Goal: Answer question/provide support: Answer question/provide support

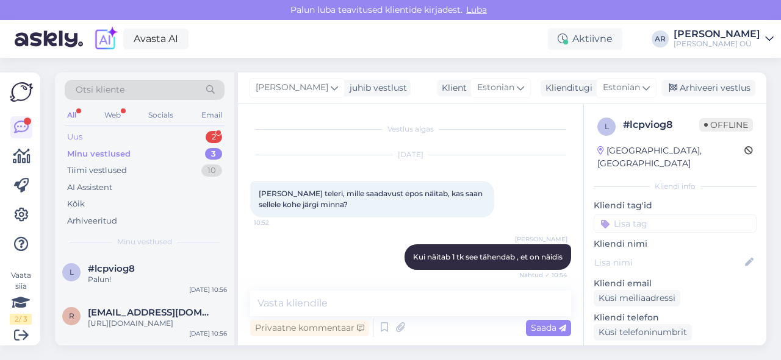
scroll to position [263, 0]
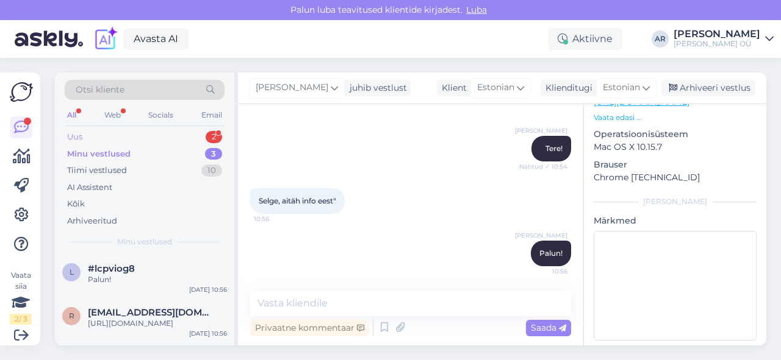
click at [126, 141] on div "Uus 2" at bounding box center [145, 137] width 160 height 17
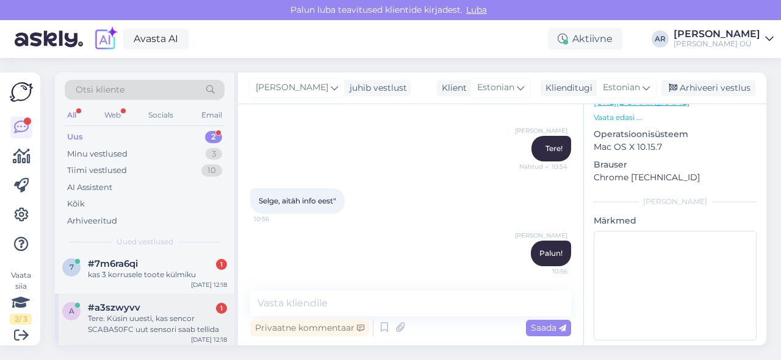
scroll to position [7, 0]
click at [184, 320] on div "Tere. Küsin uuesti, kas sencor SCABA50FC uut sensori saab tellida" at bounding box center [157, 322] width 139 height 22
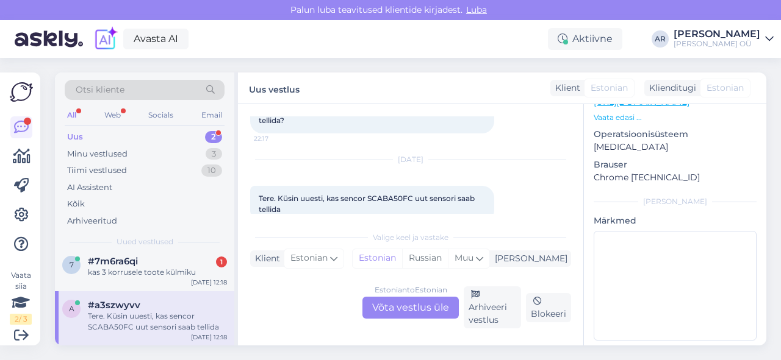
click at [426, 312] on div "Estonian to Estonian Võta vestlus üle" at bounding box center [410, 308] width 96 height 22
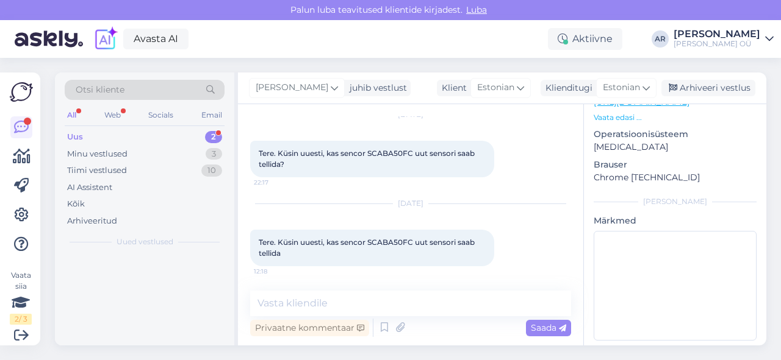
scroll to position [0, 0]
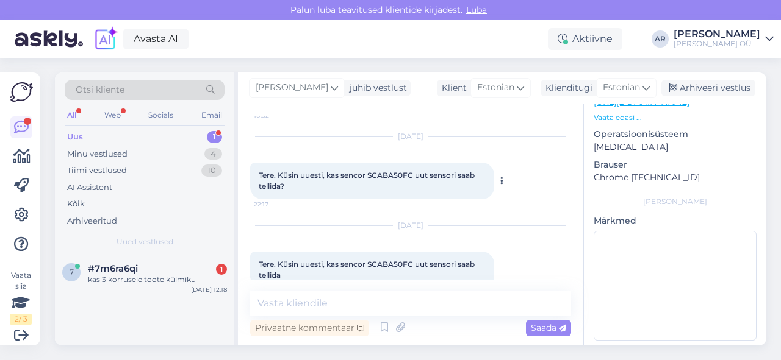
click at [394, 171] on span "Tere. Küsin uuesti, kas sencor SCABA50FC uut sensori saab tellida?" at bounding box center [368, 181] width 218 height 20
copy span "SCABA50FC"
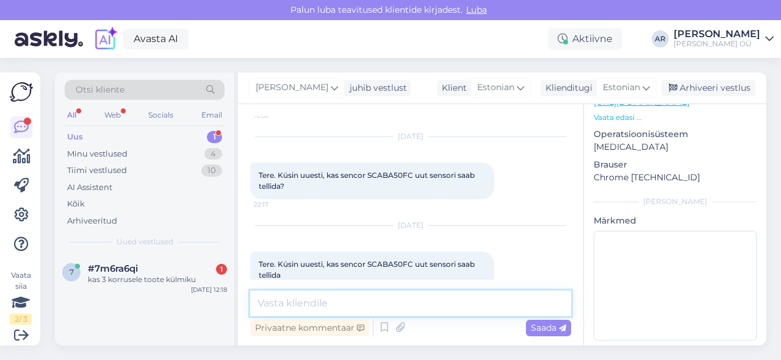
click at [318, 308] on textarea at bounding box center [410, 304] width 321 height 26
type textarea "Tere! Kahjuks ei ole võimalik"
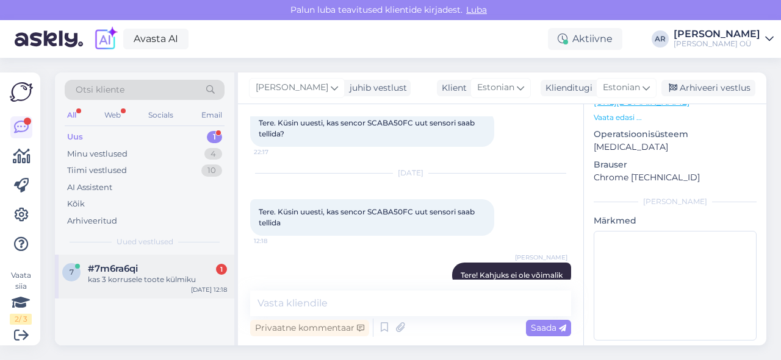
click at [168, 288] on div "7 #7m6ra6qi 1 kas 3 korrusele toote külmiku [DATE] 12:18" at bounding box center [144, 277] width 179 height 44
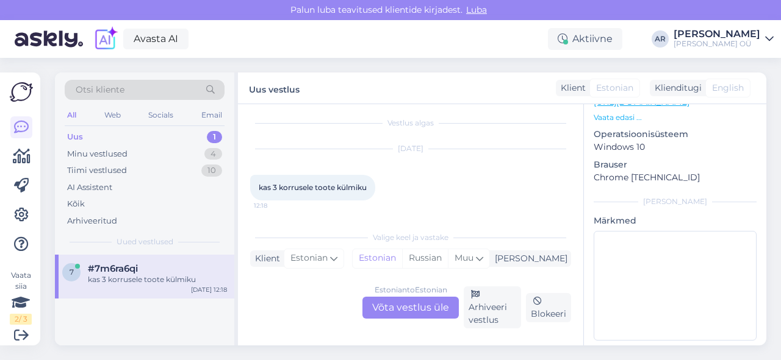
scroll to position [6, 0]
click at [442, 308] on div "Estonian to Estonian Võta vestlus üle" at bounding box center [410, 308] width 96 height 22
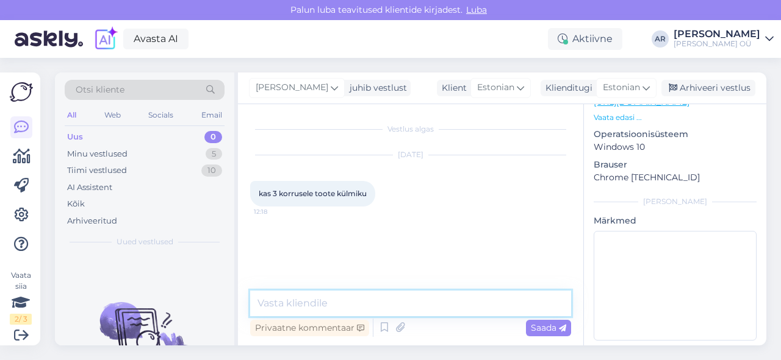
click at [428, 305] on textarea at bounding box center [410, 304] width 321 height 26
type textarea "Tere! Kui asute [GEOGRAPHIC_DATA] siis jah"
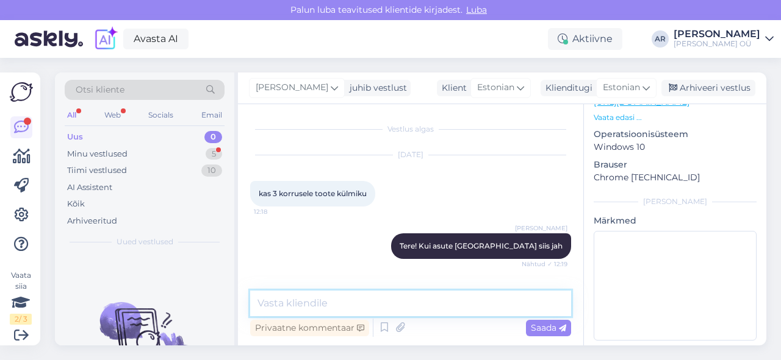
scroll to position [45, 0]
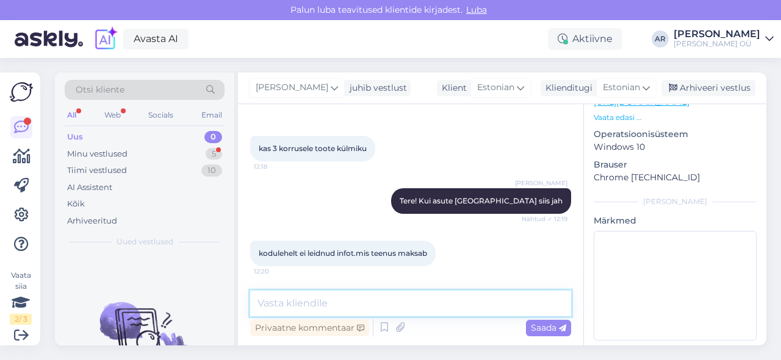
click at [434, 315] on textarea at bounding box center [410, 304] width 321 height 26
type textarea "10,90 tuppa toomine"
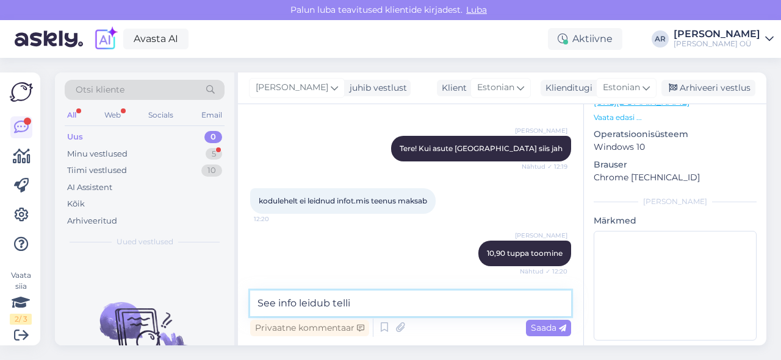
scroll to position [150, 0]
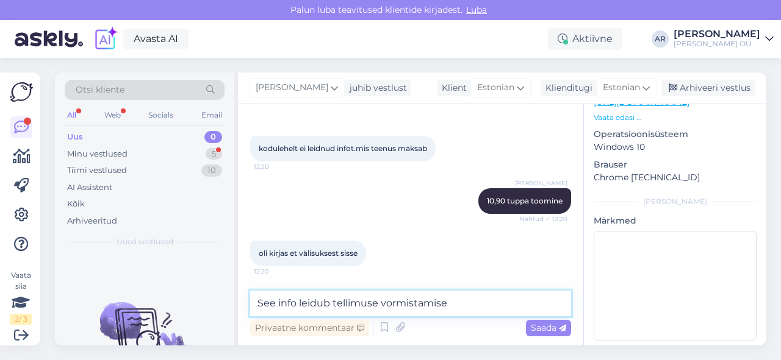
type textarea "See info leidub tellimuse vormistamisel"
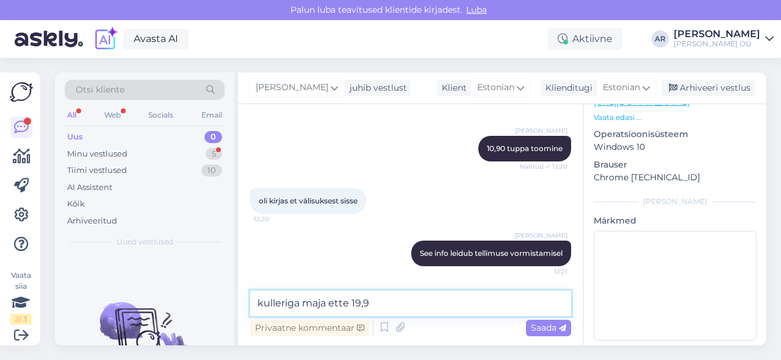
type textarea "kulleriga maja ette 19,90"
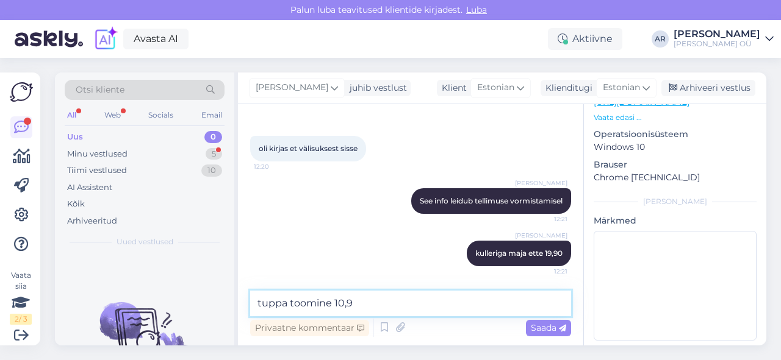
type textarea "tuppa toomine 10,90"
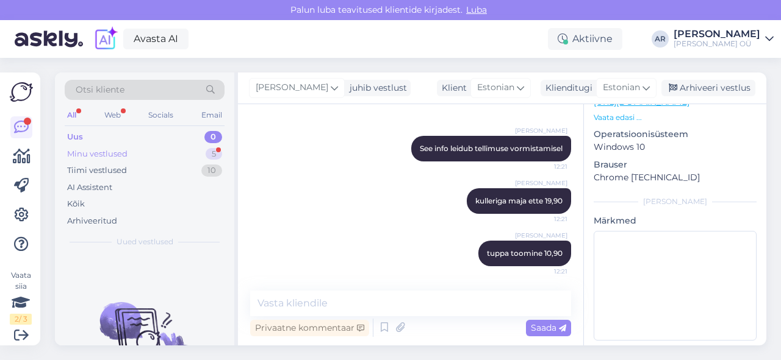
click at [151, 148] on div "Minu vestlused 5" at bounding box center [145, 154] width 160 height 17
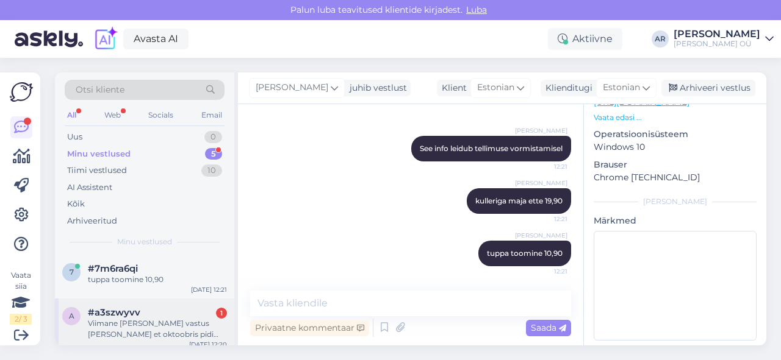
click at [192, 315] on div "#a3szwyvv 1" at bounding box center [157, 312] width 139 height 11
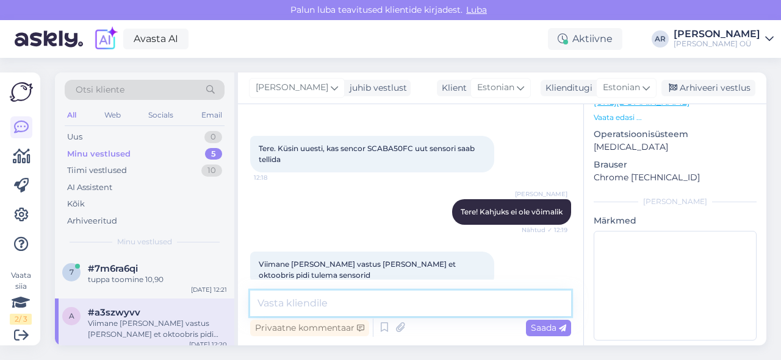
click at [331, 312] on textarea at bounding box center [410, 304] width 321 height 26
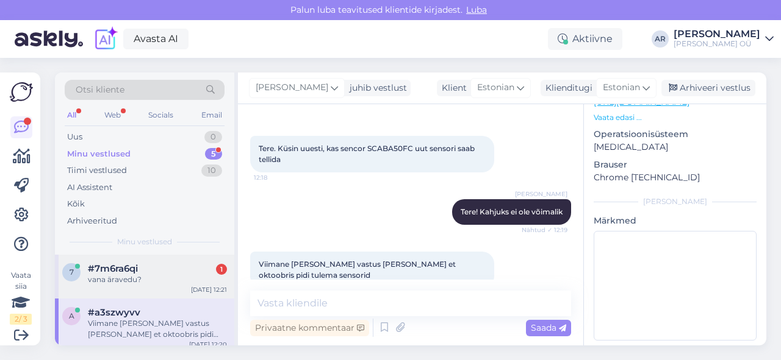
click at [184, 274] on div "vana äravedu?" at bounding box center [157, 279] width 139 height 11
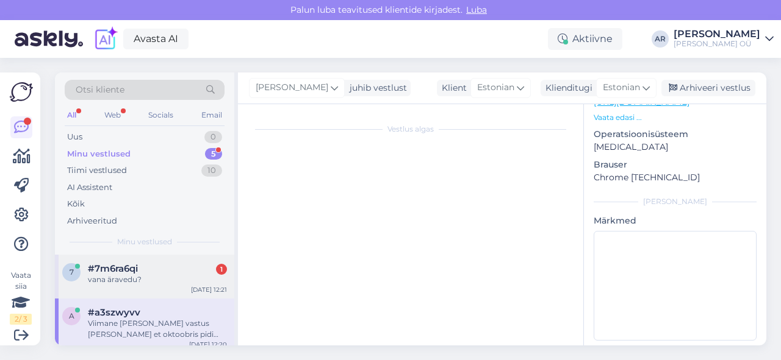
scroll to position [360, 0]
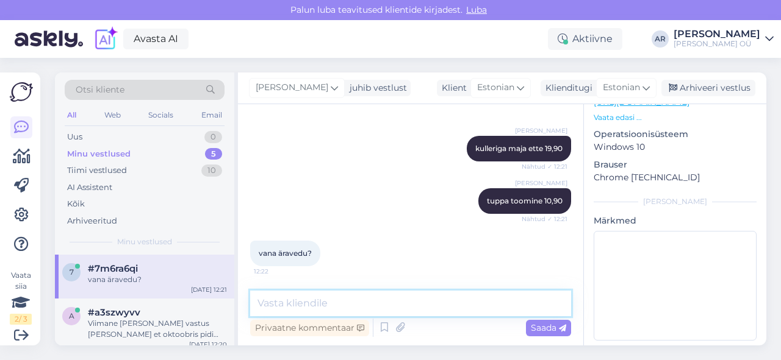
click at [319, 299] on textarea at bounding box center [410, 304] width 321 height 26
type textarea "10,90"
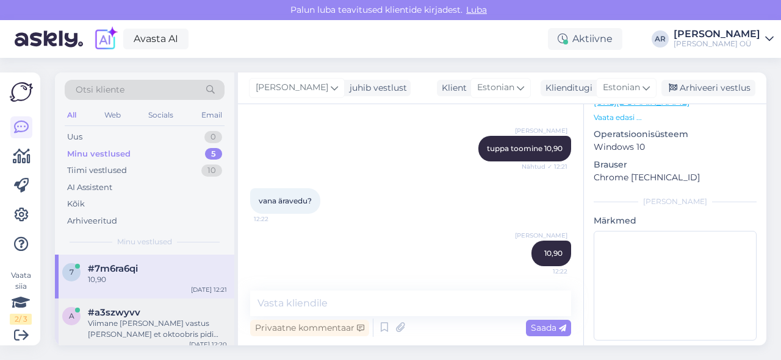
click at [126, 322] on div "Viimane [PERSON_NAME] vastus [PERSON_NAME] et oktoobris pidi tulema sensorid" at bounding box center [157, 329] width 139 height 22
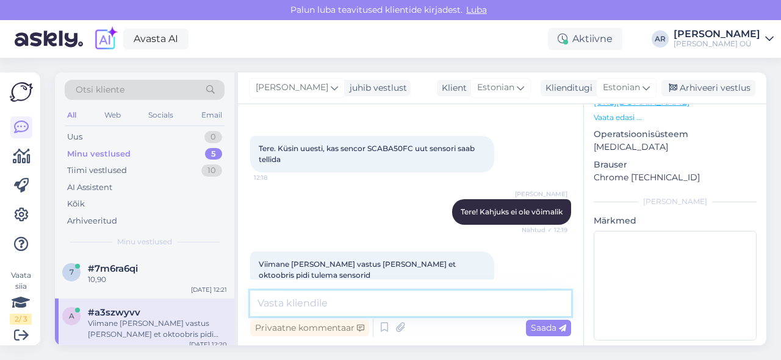
click at [358, 302] on textarea at bounding box center [410, 304] width 321 height 26
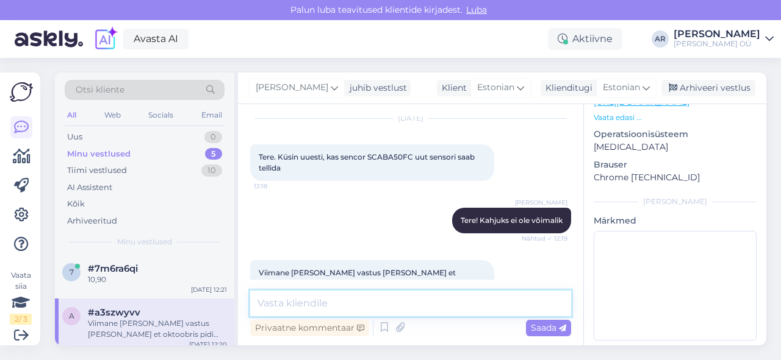
scroll to position [576, 0]
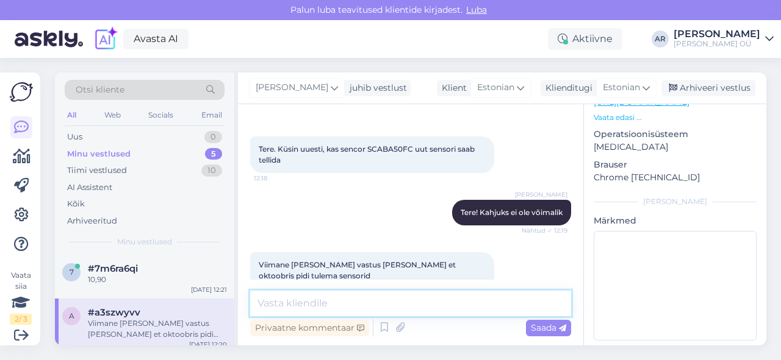
click at [388, 305] on textarea at bounding box center [410, 304] width 321 height 26
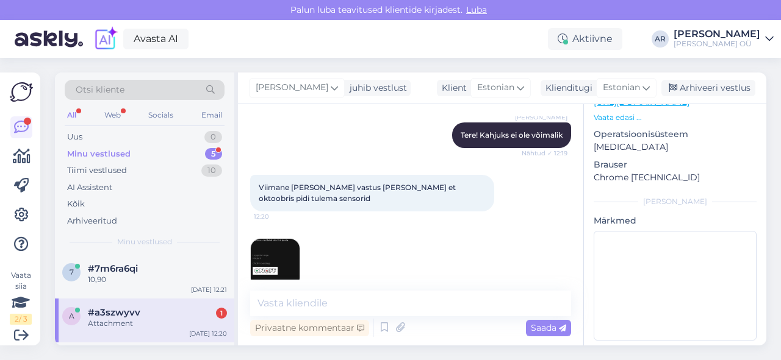
click at [282, 239] on img at bounding box center [275, 263] width 49 height 49
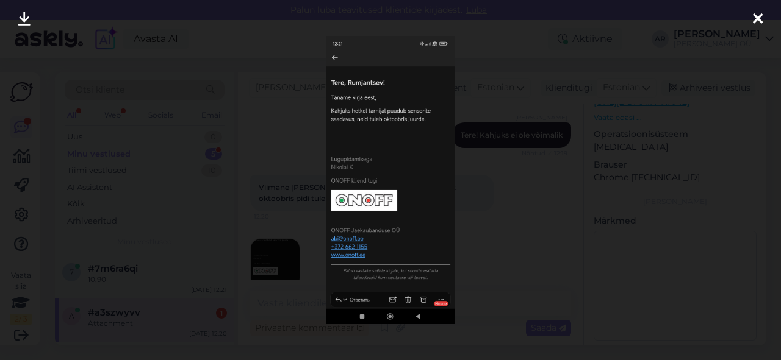
click at [498, 182] on div at bounding box center [390, 180] width 781 height 360
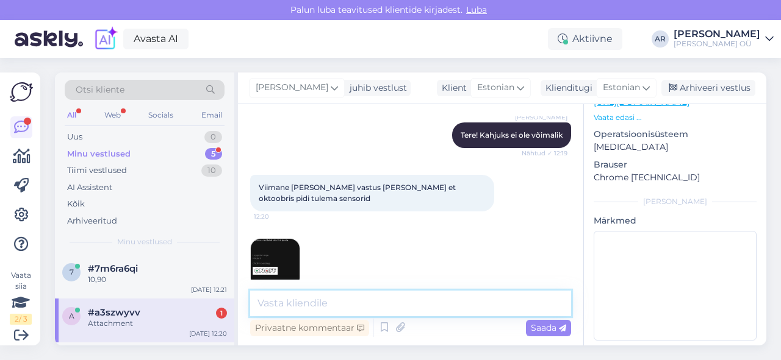
click at [379, 310] on textarea at bounding box center [410, 304] width 321 height 26
click at [468, 313] on textarea "Hetkel veel pole" at bounding box center [410, 304] width 321 height 26
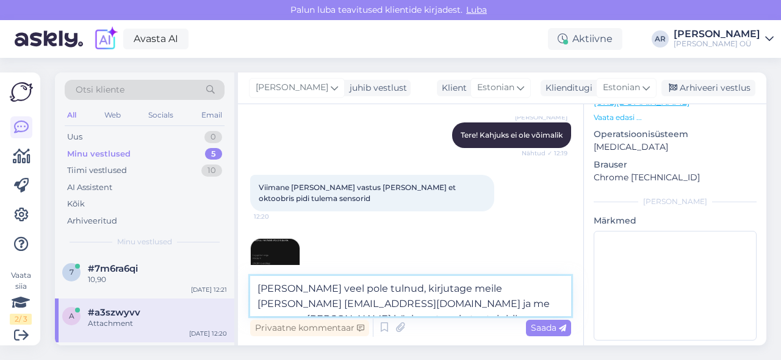
type textarea "[PERSON_NAME] veel pole tulnud, kirjutage meile [PERSON_NAME] [EMAIL_ADDRESS][D…"
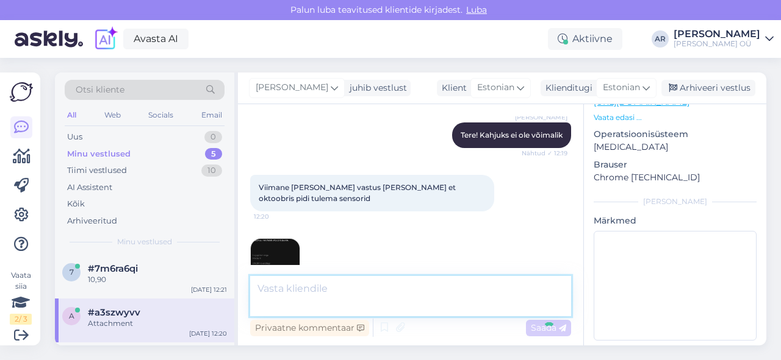
scroll to position [717, 0]
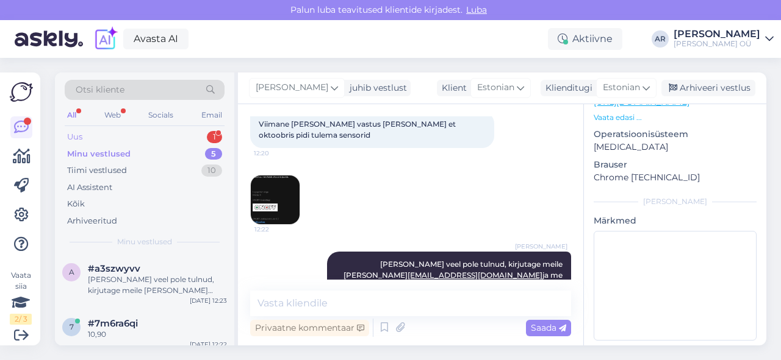
click at [171, 139] on div "Uus 1" at bounding box center [145, 137] width 160 height 17
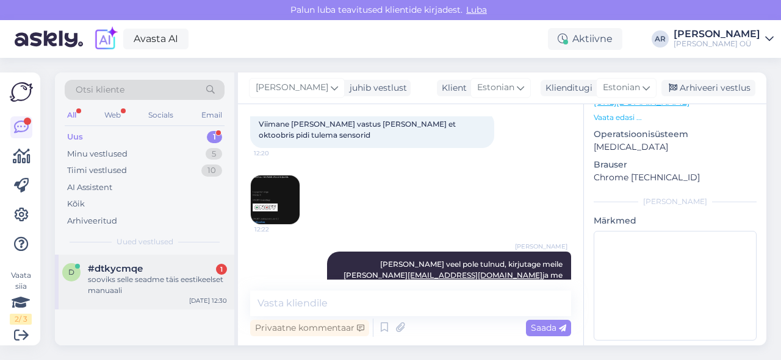
click at [181, 288] on div "sooviks selle seadme täis eestikeelset manuaali" at bounding box center [157, 285] width 139 height 22
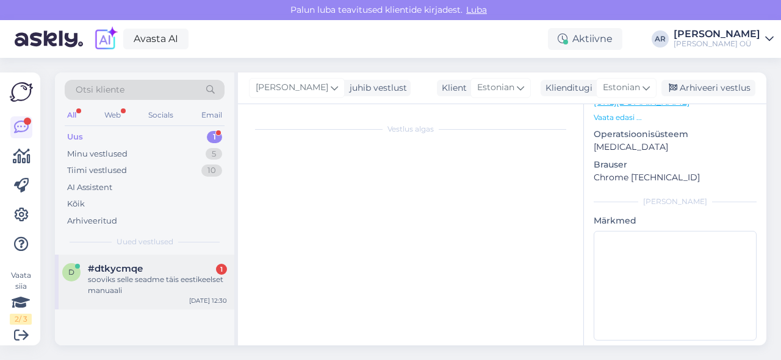
scroll to position [6, 0]
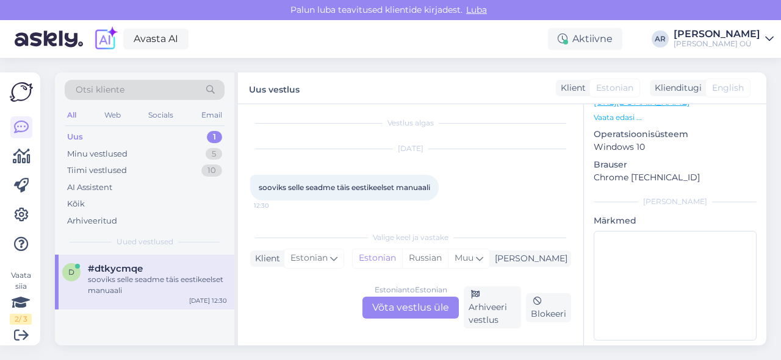
click at [407, 306] on div "Estonian to Estonian Võta vestlus üle" at bounding box center [410, 308] width 96 height 22
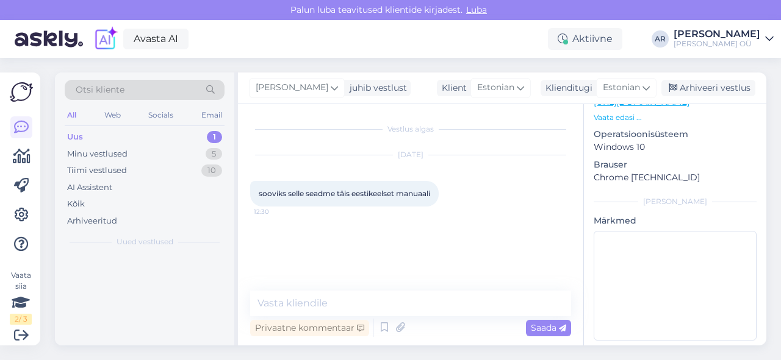
scroll to position [0, 0]
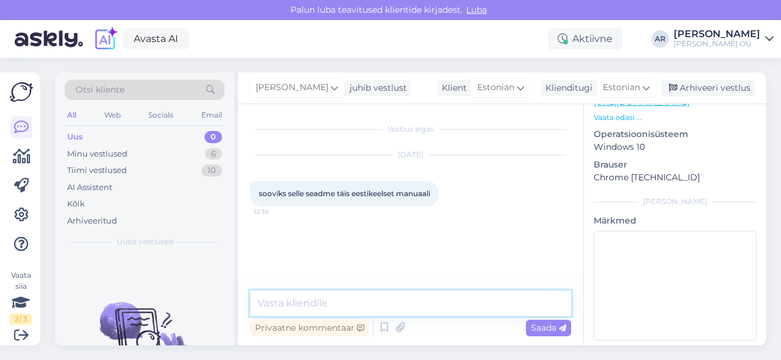
click at [396, 299] on textarea at bounding box center [410, 304] width 321 height 26
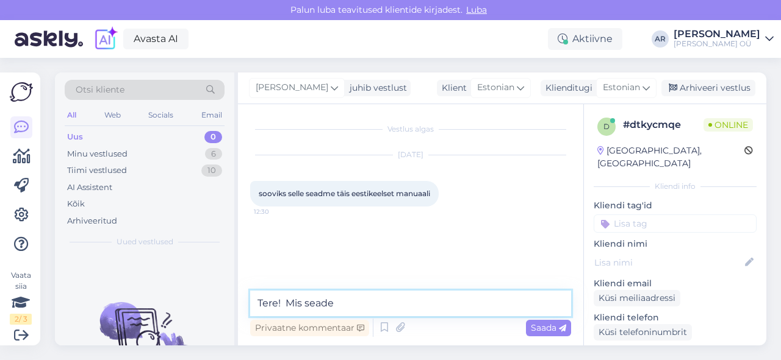
type textarea "Tere! Mis seade?"
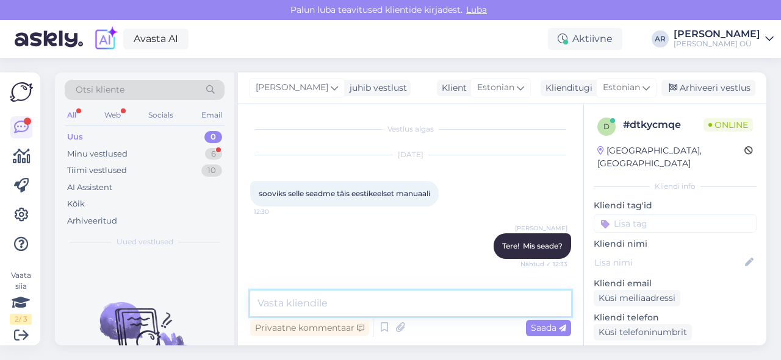
scroll to position [45, 0]
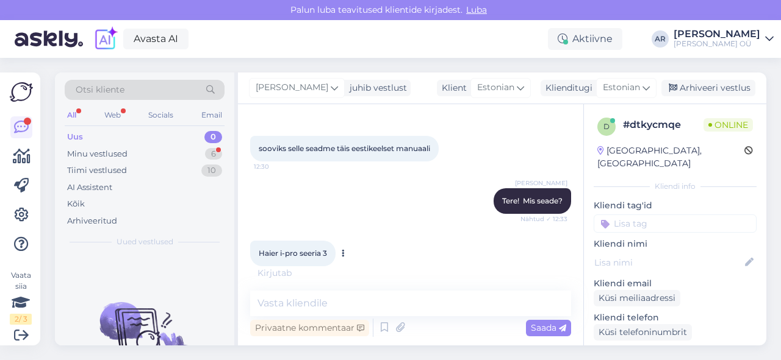
click at [312, 254] on span "Haier i-pro seeria 3" at bounding box center [293, 253] width 68 height 9
copy div "Haier i-pro seeria 3 12:35"
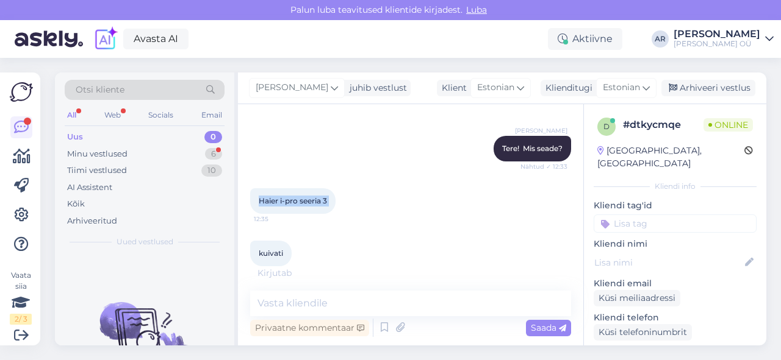
scroll to position [110, 0]
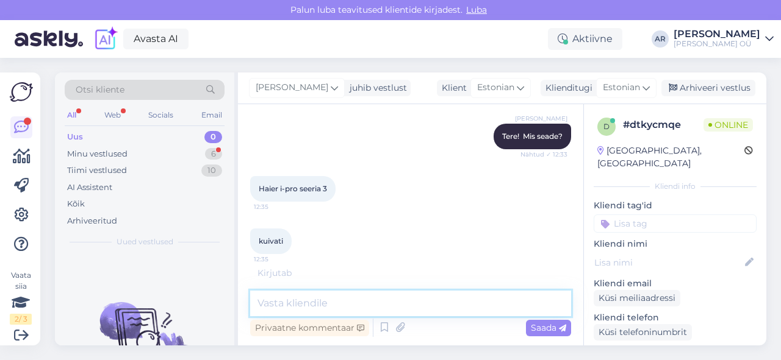
click at [395, 309] on textarea at bounding box center [410, 304] width 321 height 26
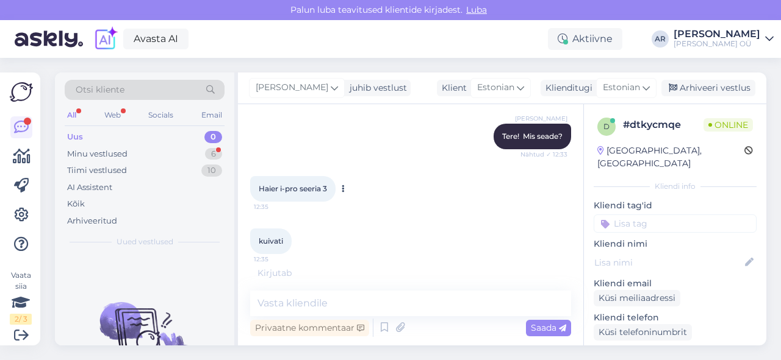
click at [300, 187] on span "Haier i-pro seeria 3" at bounding box center [293, 188] width 68 height 9
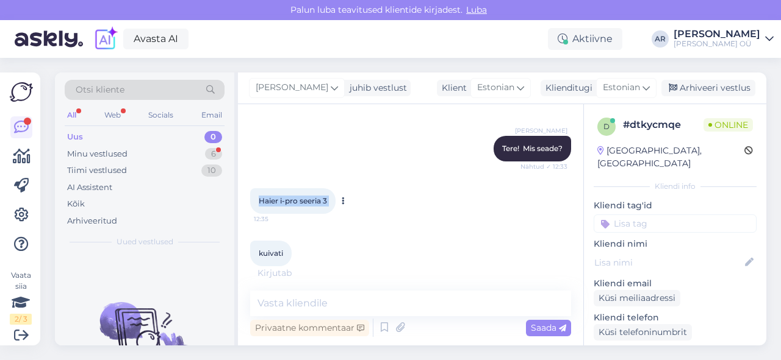
copy div "Haier i-pro seeria 3 12:35"
click at [290, 199] on span "Haier i-pro seeria 3" at bounding box center [293, 200] width 68 height 9
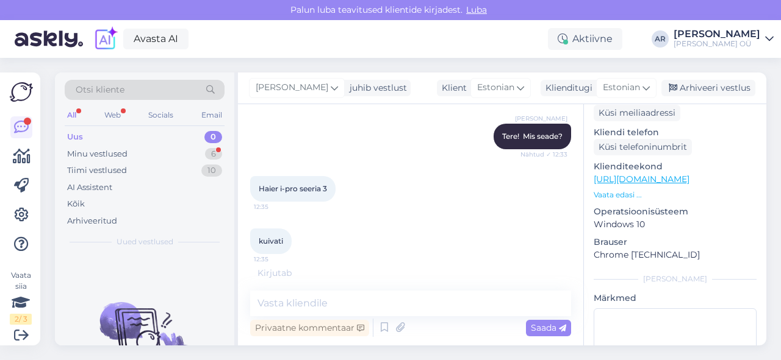
scroll to position [168, 0]
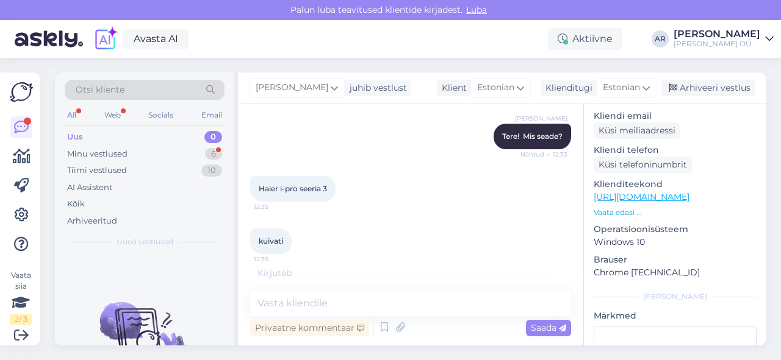
click at [663, 191] on link "[URL][DOMAIN_NAME]" at bounding box center [641, 196] width 96 height 11
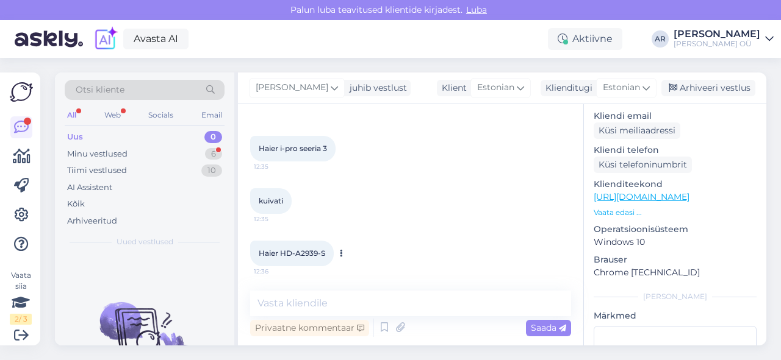
click at [309, 252] on span "Haier HD-A2939-S" at bounding box center [292, 253] width 66 height 9
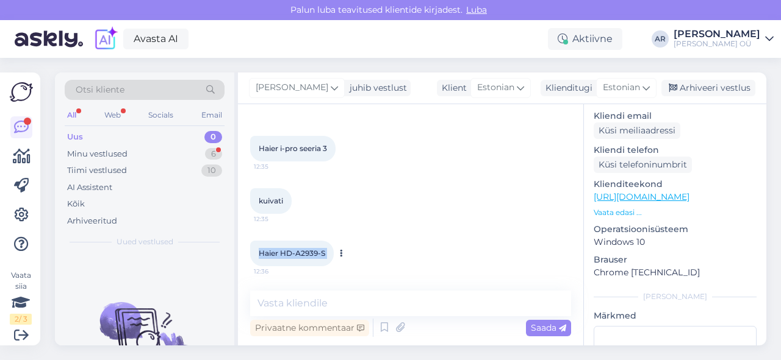
click at [309, 252] on span "Haier HD-A2939-S" at bounding box center [292, 253] width 66 height 9
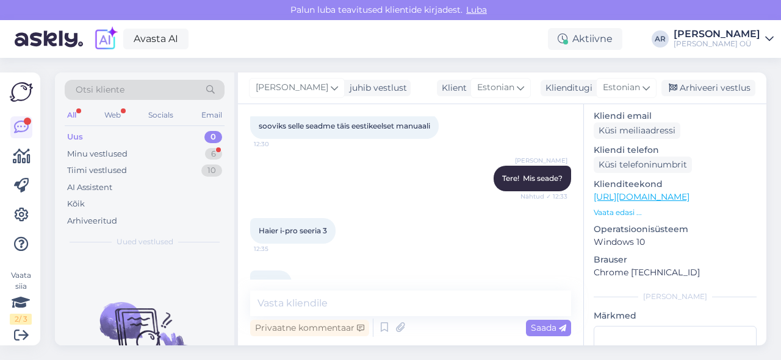
scroll to position [66, 0]
click at [400, 173] on div "[PERSON_NAME] Tere! Mis seade? Nähtud ✓ 12:33" at bounding box center [410, 180] width 321 height 52
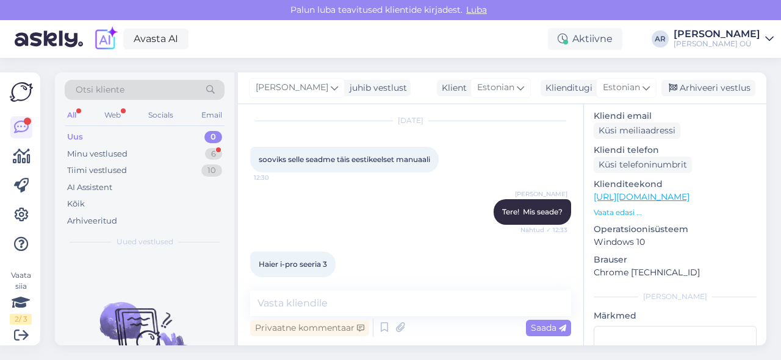
scroll to position [33, 0]
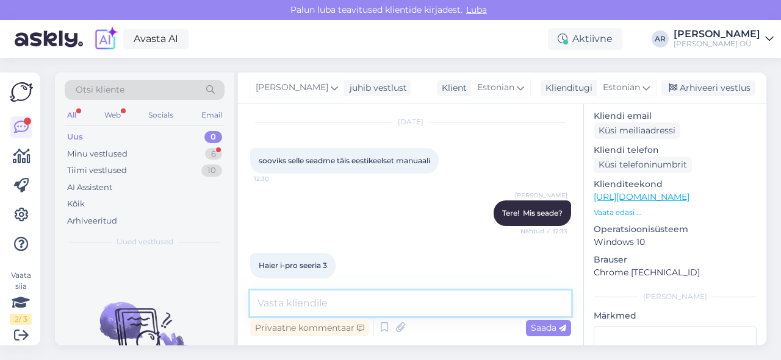
click at [324, 310] on textarea at bounding box center [410, 304] width 321 height 26
type textarea "Kas ostetud meie kaupluses?"
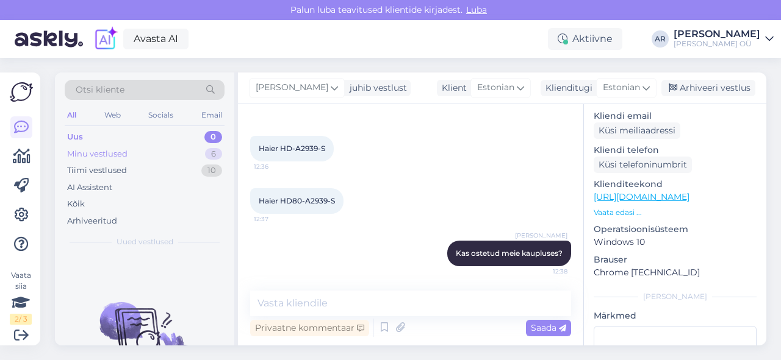
click at [166, 156] on div "Minu vestlused 6" at bounding box center [145, 154] width 160 height 17
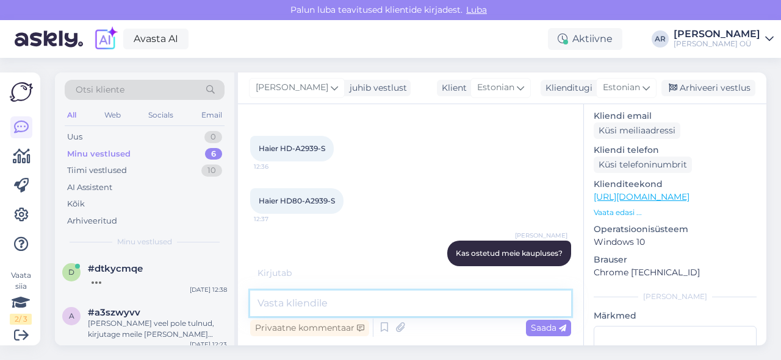
click at [339, 306] on textarea at bounding box center [410, 304] width 321 height 26
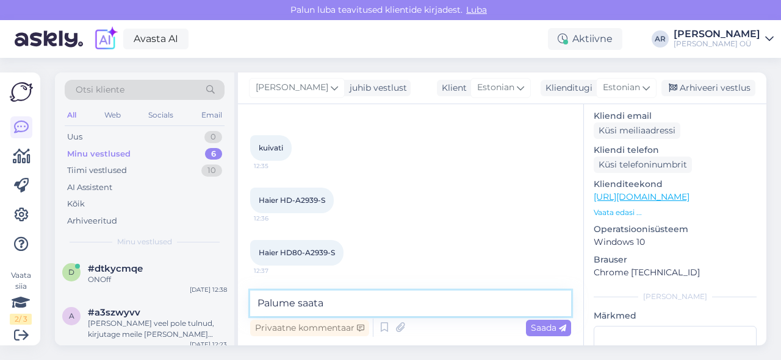
scroll to position [202, 0]
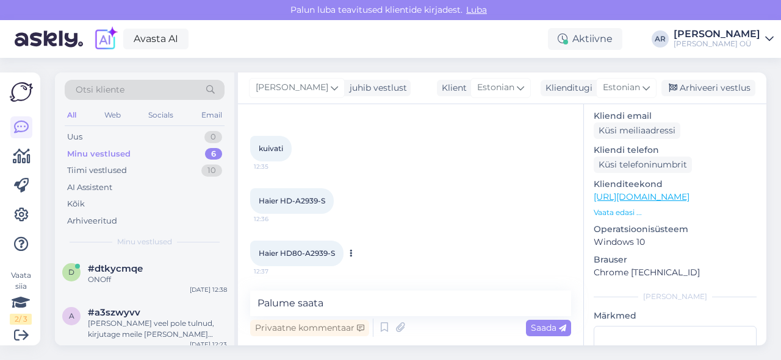
click at [310, 253] on span "Haier HD80-A2939-S" at bounding box center [297, 253] width 76 height 9
copy div "Haier HD80-A2939-S 12:37"
click at [323, 254] on span "Haier HD80-A2939-S" at bounding box center [297, 253] width 76 height 9
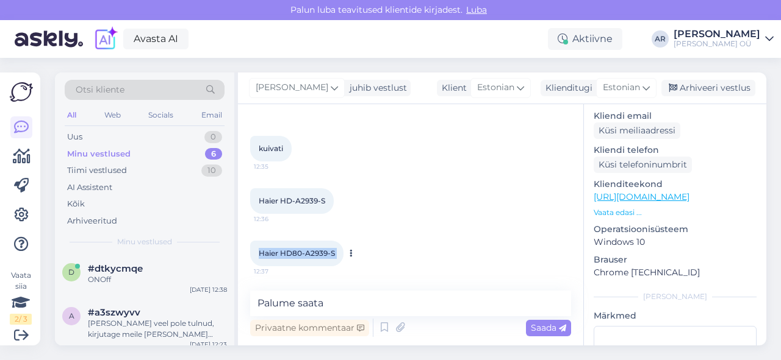
click at [323, 254] on span "Haier HD80-A2939-S" at bounding box center [297, 253] width 76 height 9
click at [335, 251] on div "Haier HD80-A2939-S 12:37" at bounding box center [296, 254] width 93 height 26
click at [300, 201] on span "Haier HD-A2939-S" at bounding box center [292, 200] width 66 height 9
drag, startPoint x: 334, startPoint y: 252, endPoint x: 281, endPoint y: 251, distance: 53.7
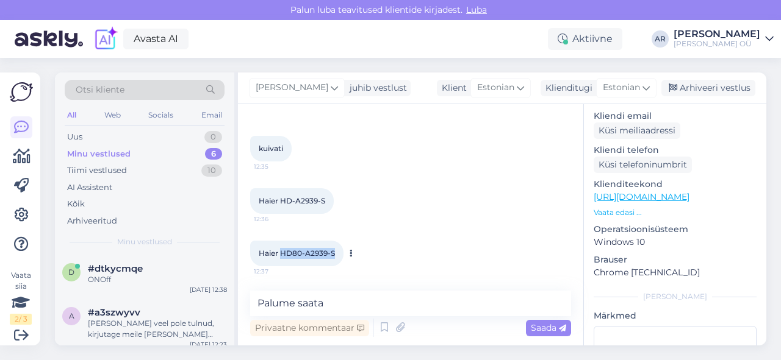
click at [281, 251] on div "Haier HD80-A2939-S 12:37" at bounding box center [296, 254] width 93 height 26
copy span "HD80-A2939-S"
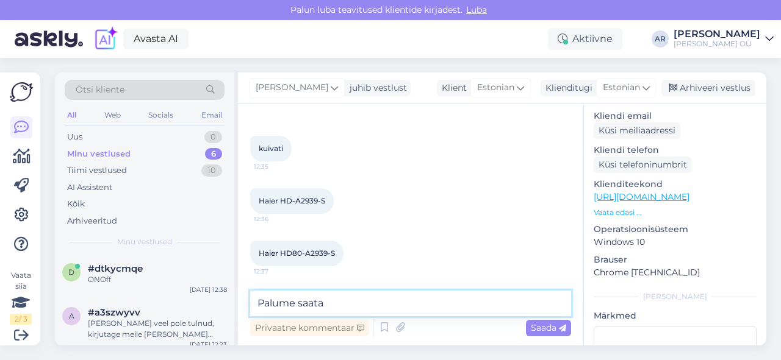
click at [356, 297] on textarea "Palume saata" at bounding box center [410, 304] width 321 height 26
click at [459, 303] on textarea "Palume saata [PERSON_NAME] aadressi," at bounding box center [410, 304] width 321 height 26
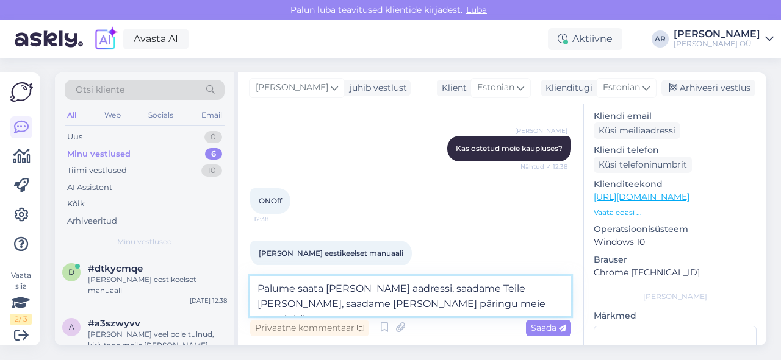
type textarea "Palume saata [PERSON_NAME] aadressi, saadame Teile [PERSON_NAME], saadame [PERS…"
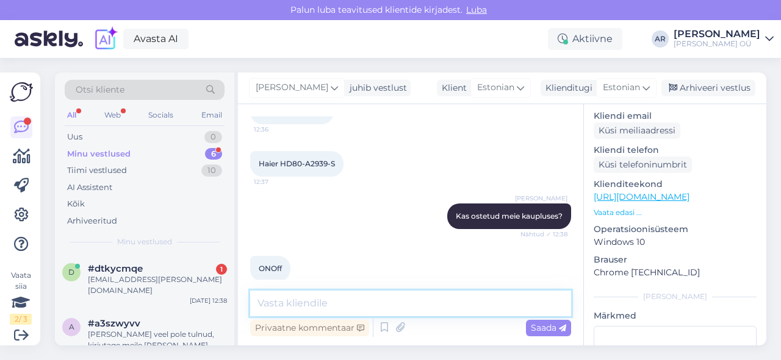
scroll to position [291, 0]
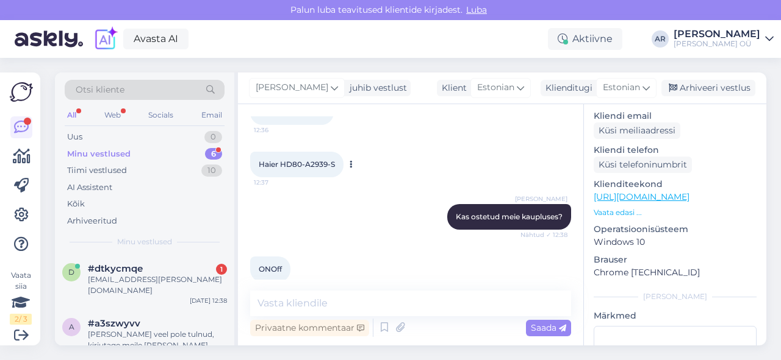
click at [304, 166] on span "Haier HD80-A2939-S" at bounding box center [297, 164] width 76 height 9
copy div "Haier HD80-A2939-S 12:37"
click at [302, 166] on span "Haier HD80-A2939-S" at bounding box center [297, 164] width 76 height 9
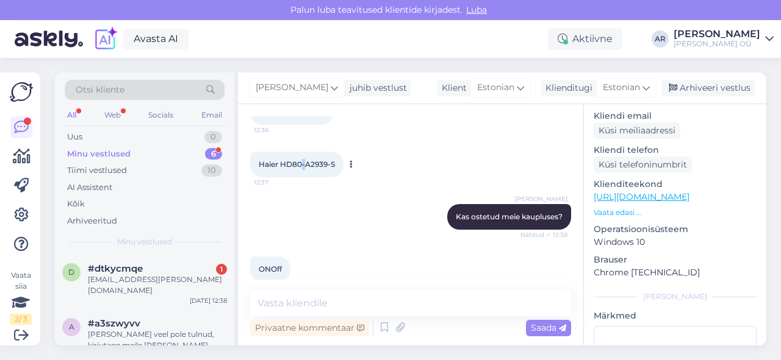
click at [302, 166] on span "Haier HD80-A2939-S" at bounding box center [297, 164] width 76 height 9
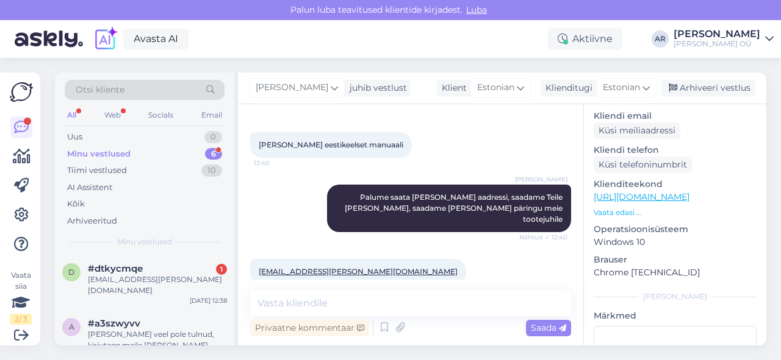
scroll to position [476, 0]
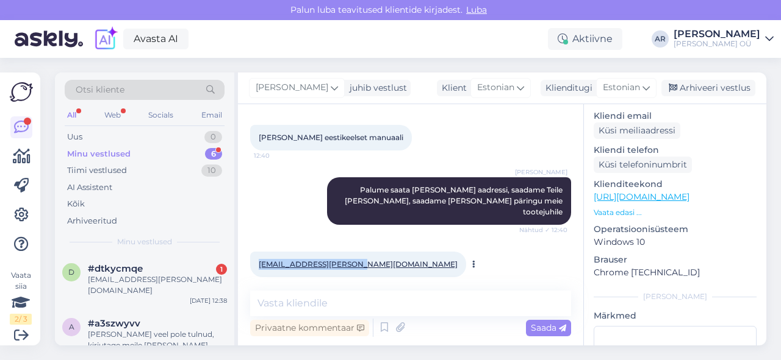
drag, startPoint x: 358, startPoint y: 252, endPoint x: 260, endPoint y: 249, distance: 98.2
click at [260, 252] on div "[EMAIL_ADDRESS][PERSON_NAME][DOMAIN_NAME] 12:41" at bounding box center [358, 265] width 216 height 26
copy link "[EMAIL_ADDRESS][PERSON_NAME][DOMAIN_NAME]"
